Goal: Information Seeking & Learning: Learn about a topic

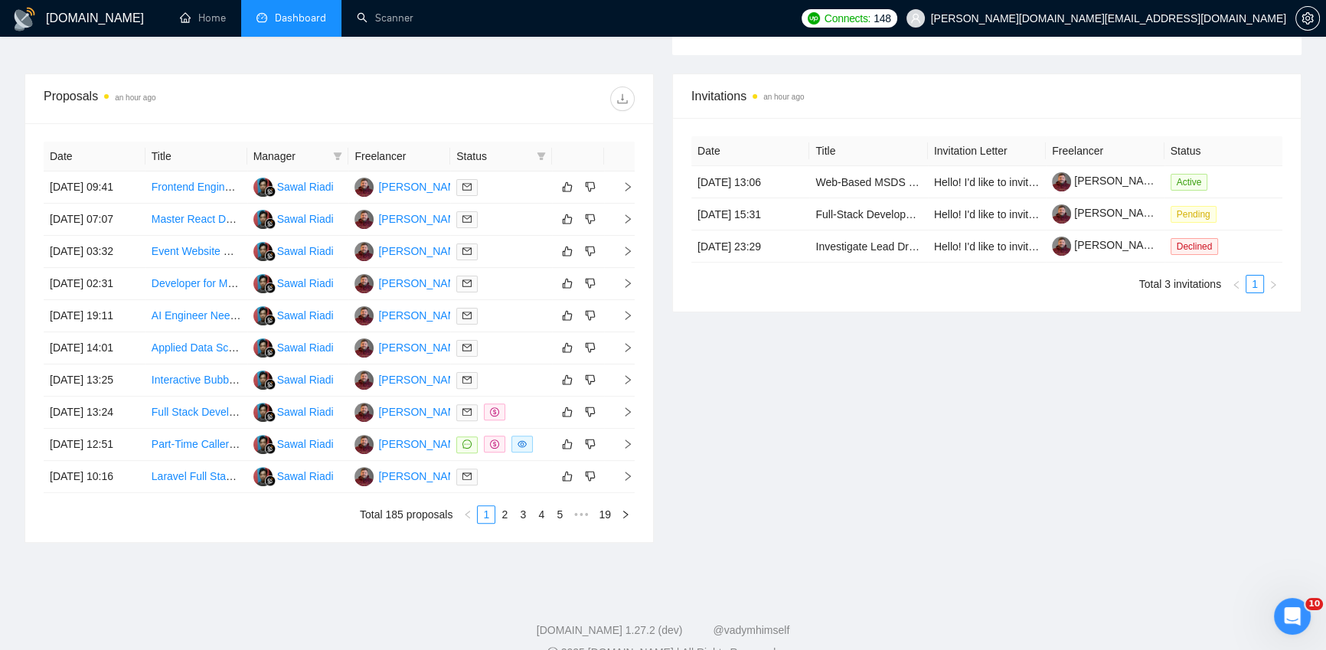
scroll to position [535, 0]
click at [552, 460] on td at bounding box center [578, 444] width 52 height 32
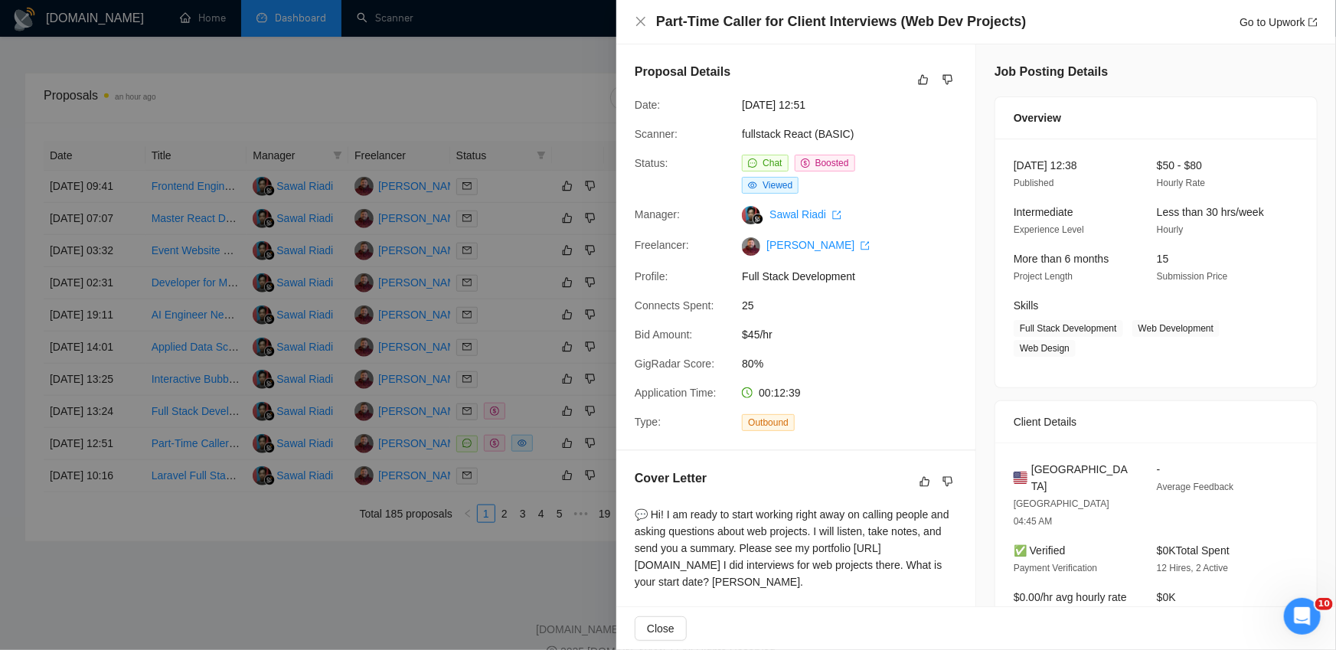
click at [531, 52] on div at bounding box center [668, 325] width 1336 height 650
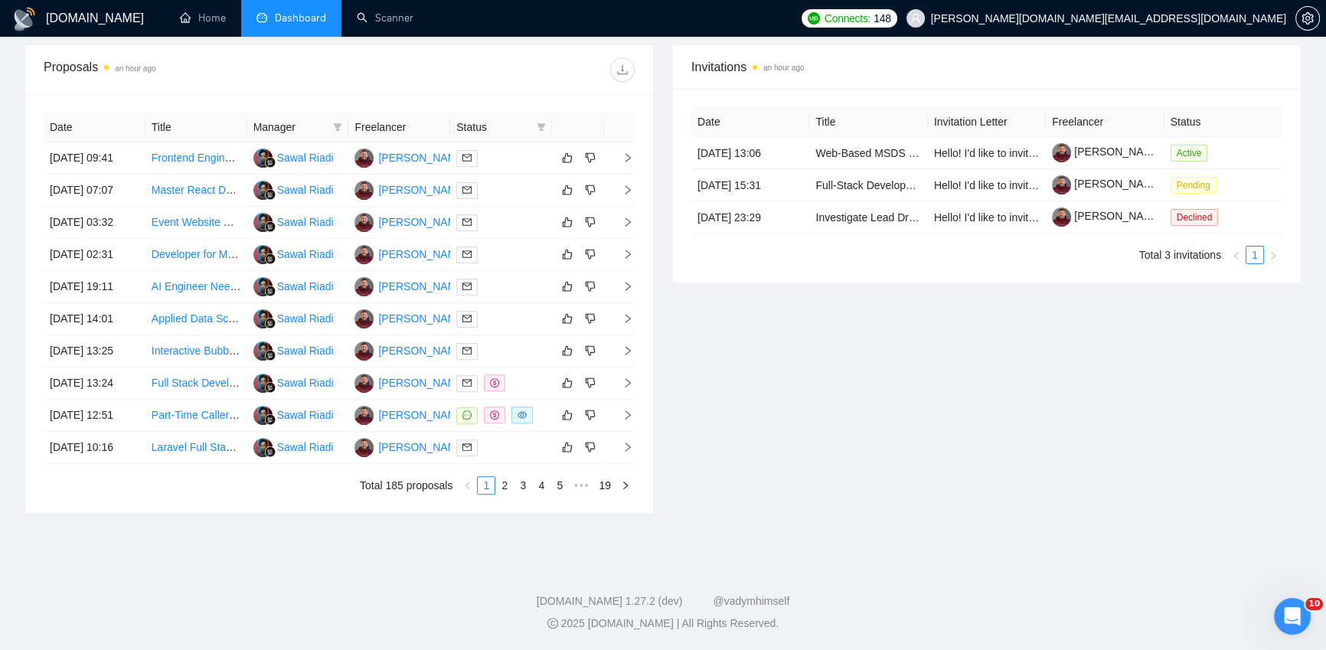
scroll to position [707, 0]
click at [502, 484] on link "2" at bounding box center [504, 485] width 17 height 17
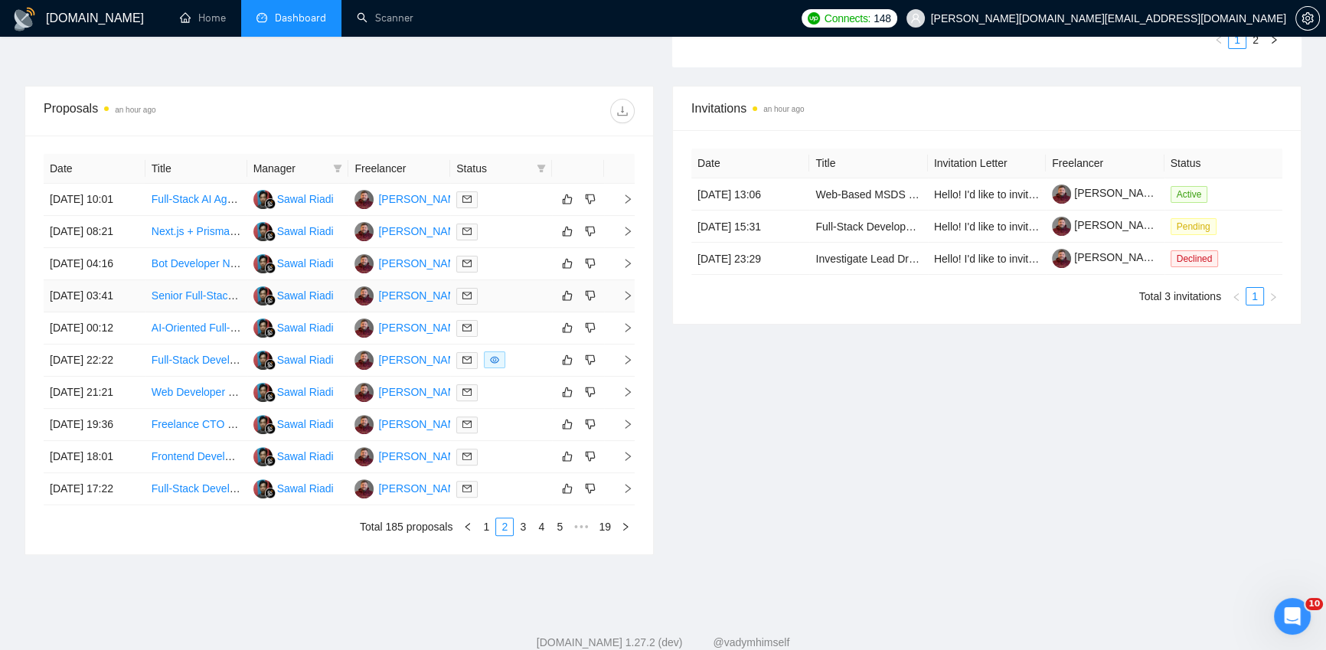
scroll to position [521, 0]
click at [832, 375] on div "Invitations an hour ago Date Title Invitation Letter Freelancer Status [DATE] 1…" at bounding box center [987, 321] width 648 height 469
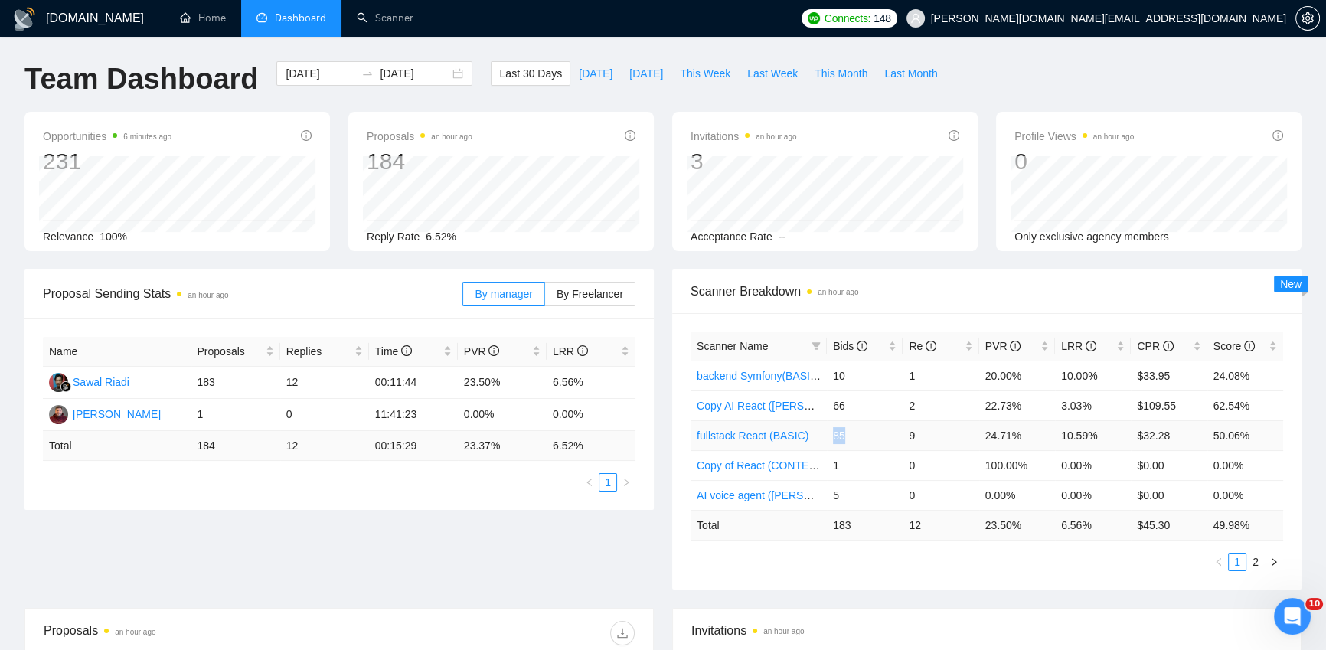
drag, startPoint x: 848, startPoint y: 433, endPoint x: 832, endPoint y: 433, distance: 15.3
click at [832, 433] on td "85" at bounding box center [865, 435] width 76 height 30
drag, startPoint x: 924, startPoint y: 434, endPoint x: 909, endPoint y: 433, distance: 14.6
click at [903, 434] on td "9" at bounding box center [941, 435] width 76 height 30
drag, startPoint x: 1107, startPoint y: 435, endPoint x: 1045, endPoint y: 430, distance: 61.4
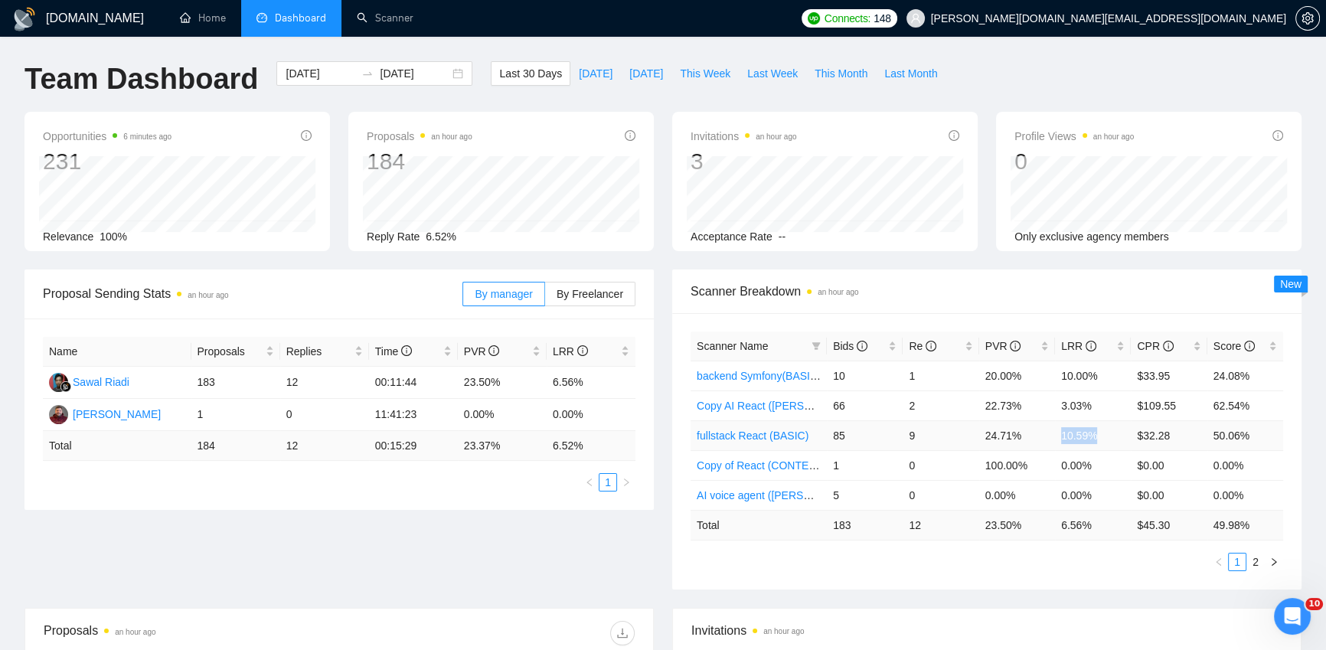
click at [1043, 430] on tr "fullstack React (BASIC) 85 9 24.71% 10.59% $32.28 50.06%" at bounding box center [987, 435] width 593 height 30
click at [1139, 72] on div "Team Dashboard [DATE] [DATE] Last 30 Days [DATE] [DATE] This Week Last Week Thi…" at bounding box center [663, 86] width 1296 height 51
click at [664, 594] on div "Proposal Sending Stats an hour ago By manager By Freelancer Name Proposals Repl…" at bounding box center [663, 439] width 1296 height 338
click at [1278, 63] on div "Team Dashboard [DATE] [DATE] Last 30 Days [DATE] [DATE] This Week Last Week Thi…" at bounding box center [663, 86] width 1296 height 51
click at [551, 567] on div "Proposal Sending Stats 2 hours ago By manager By Freelancer Name Proposals Repl…" at bounding box center [663, 439] width 1296 height 338
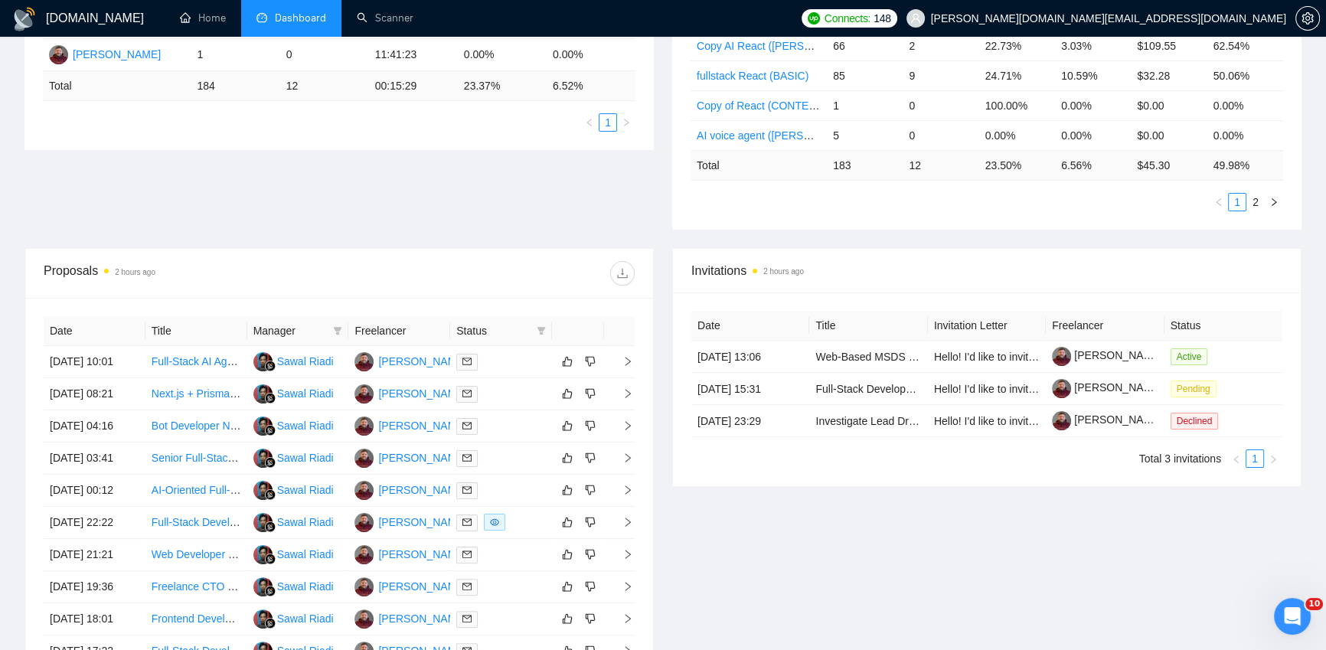
scroll to position [253, 0]
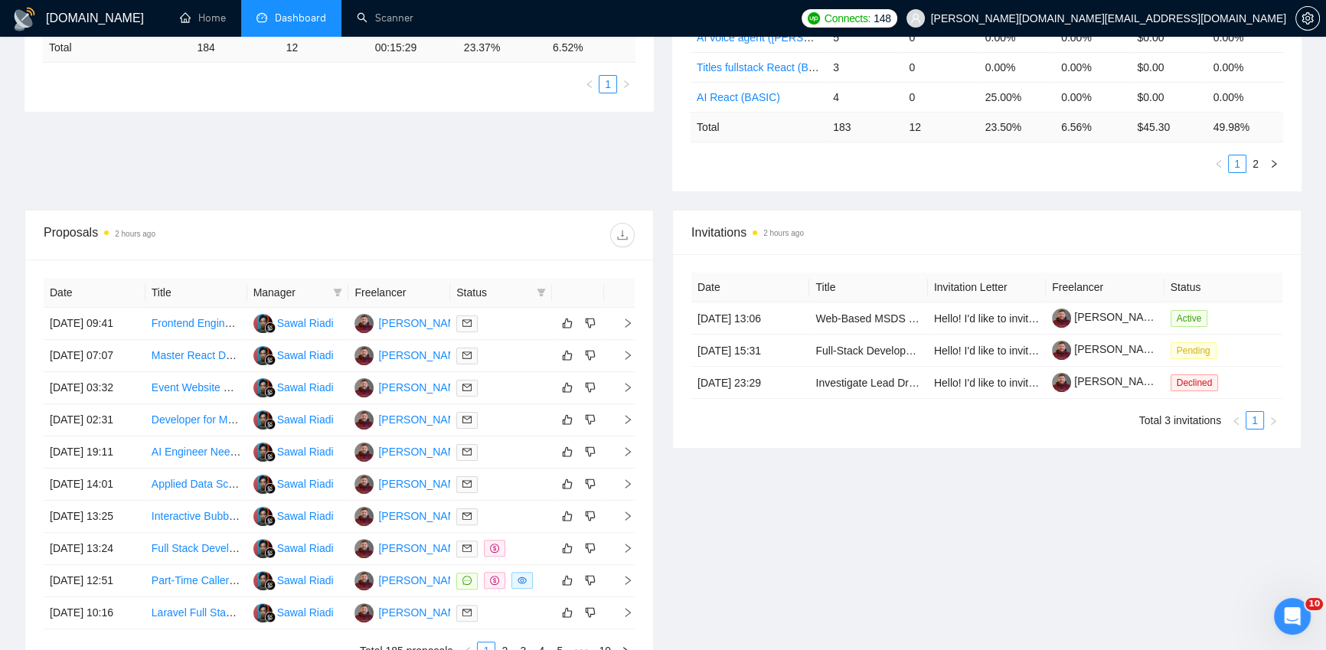
scroll to position [411, 0]
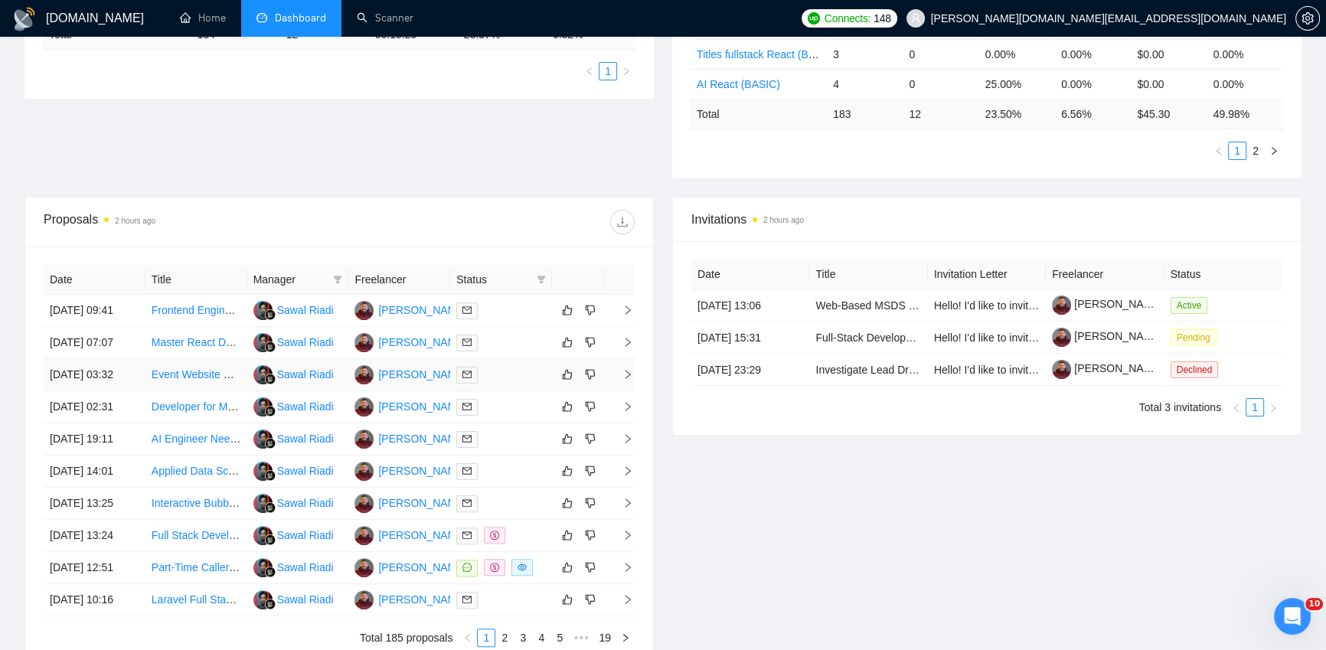
click at [528, 384] on div at bounding box center [501, 375] width 90 height 18
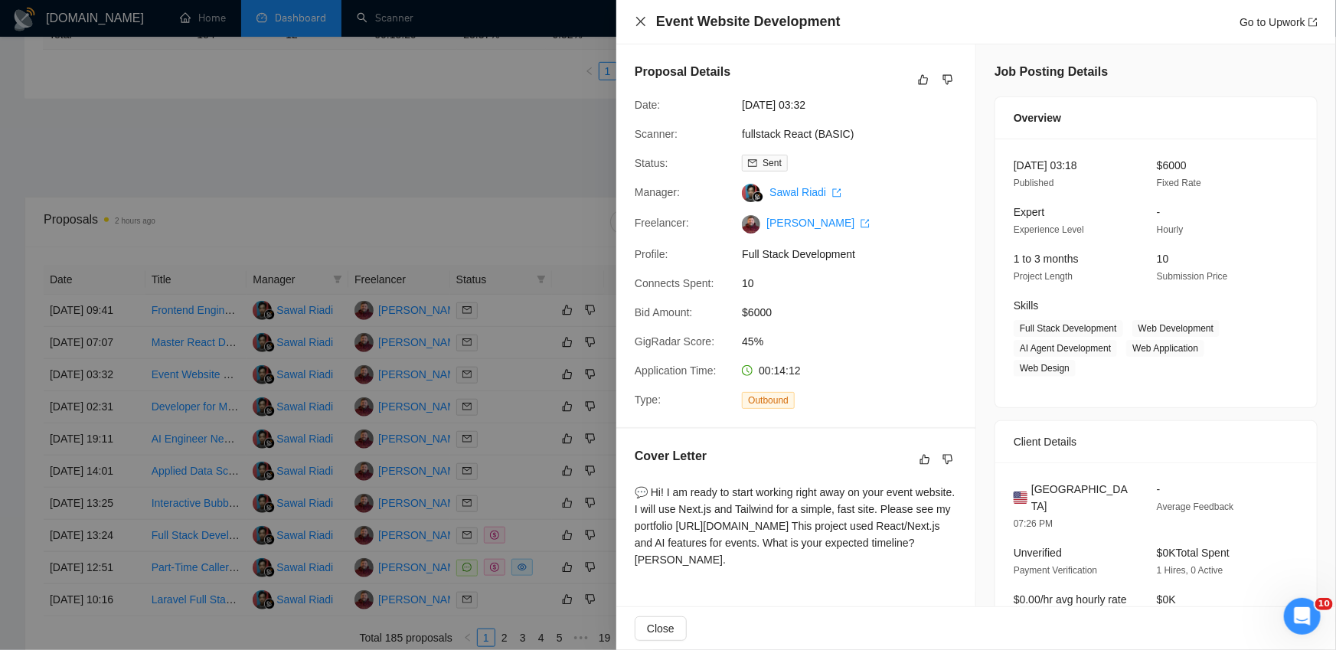
click at [637, 21] on icon "close" at bounding box center [641, 21] width 12 height 12
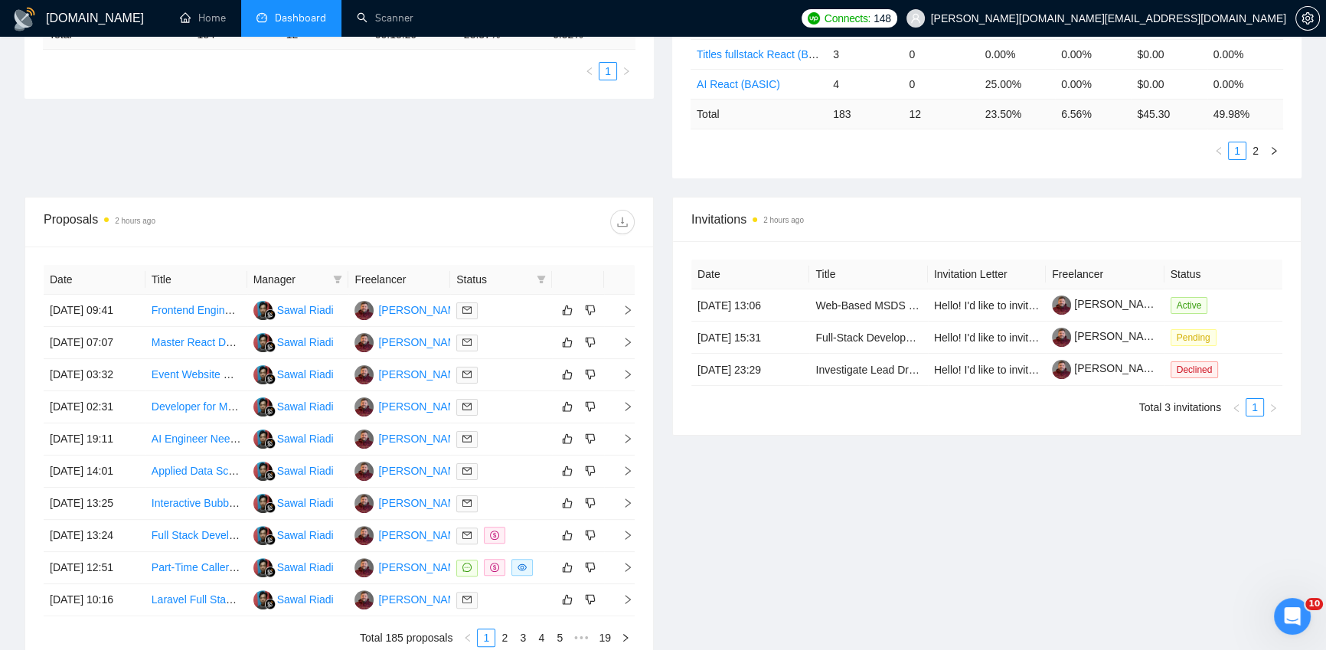
click at [885, 541] on div "Invitations 2 hours ago Date Title Invitation Letter Freelancer Status 06 Oct, …" at bounding box center [987, 431] width 648 height 469
click at [878, 532] on div "Invitations 2 hours ago Date Title Invitation Letter Freelancer Status 06 Oct, …" at bounding box center [987, 431] width 648 height 469
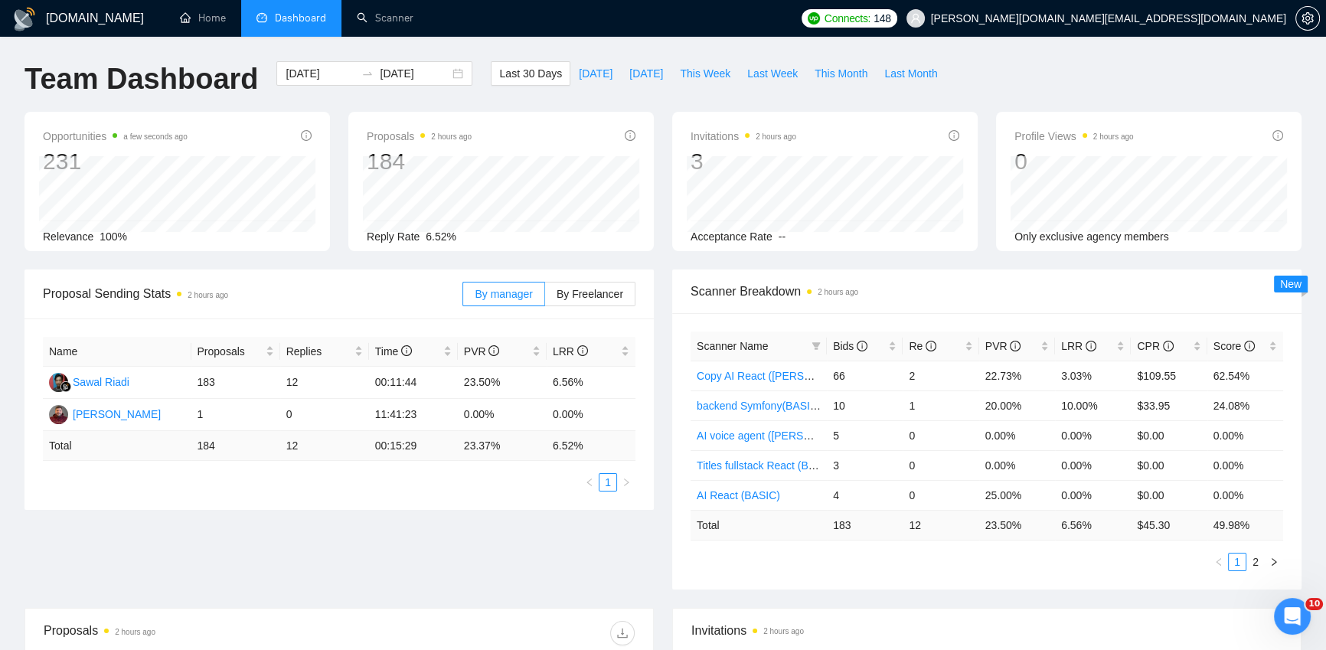
scroll to position [0, 0]
